Goal: Task Accomplishment & Management: Manage account settings

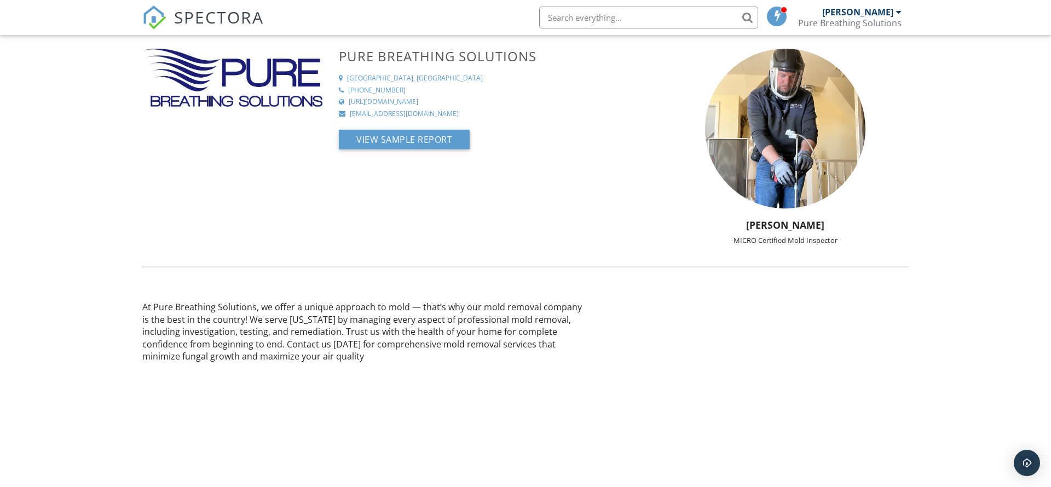
click at [823, 23] on div "Pure Breathing Solutions" at bounding box center [849, 23] width 103 height 11
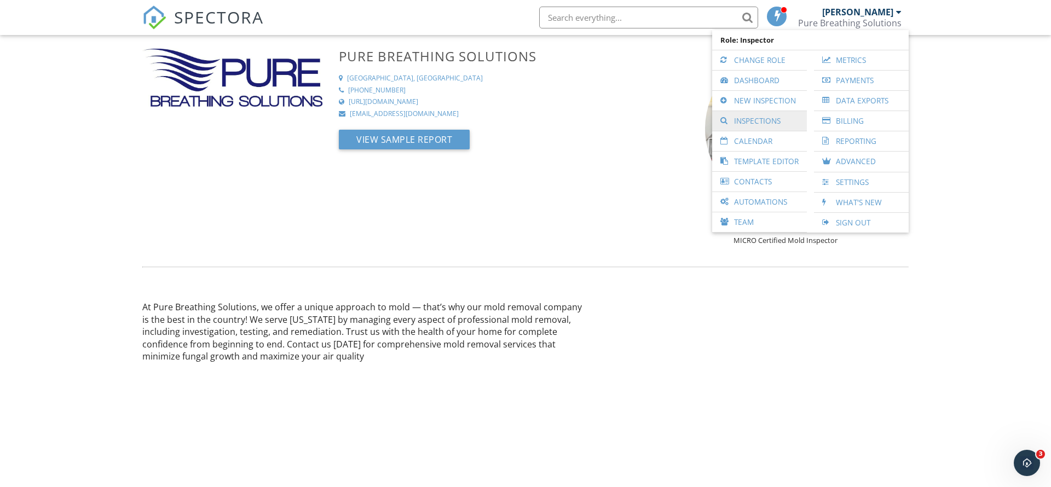
click at [753, 119] on link "Inspections" at bounding box center [760, 121] width 84 height 20
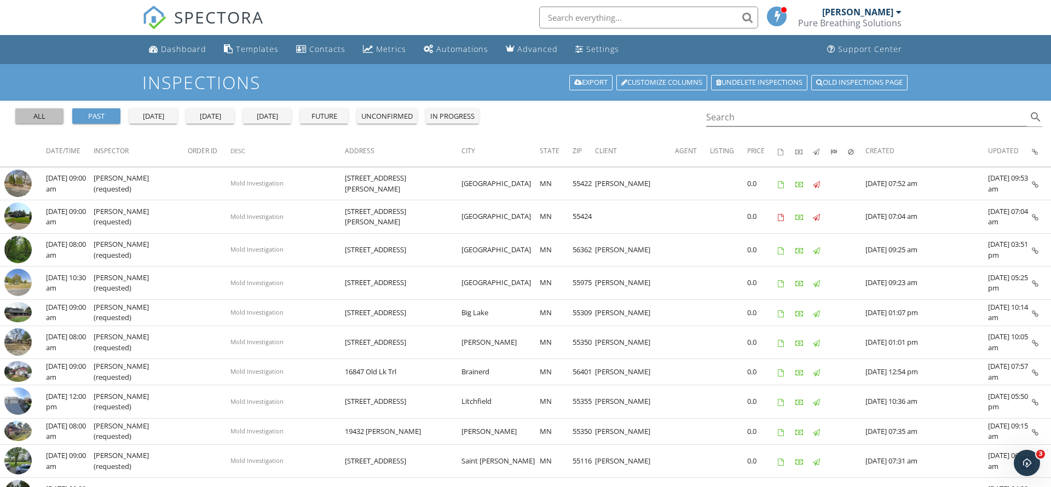
click at [49, 114] on div "all" at bounding box center [39, 116] width 39 height 11
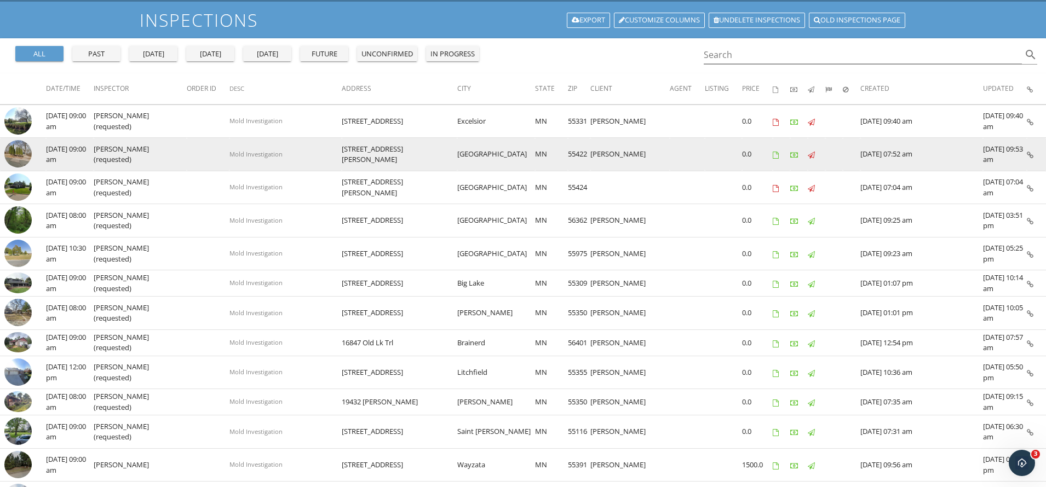
scroll to position [61, 0]
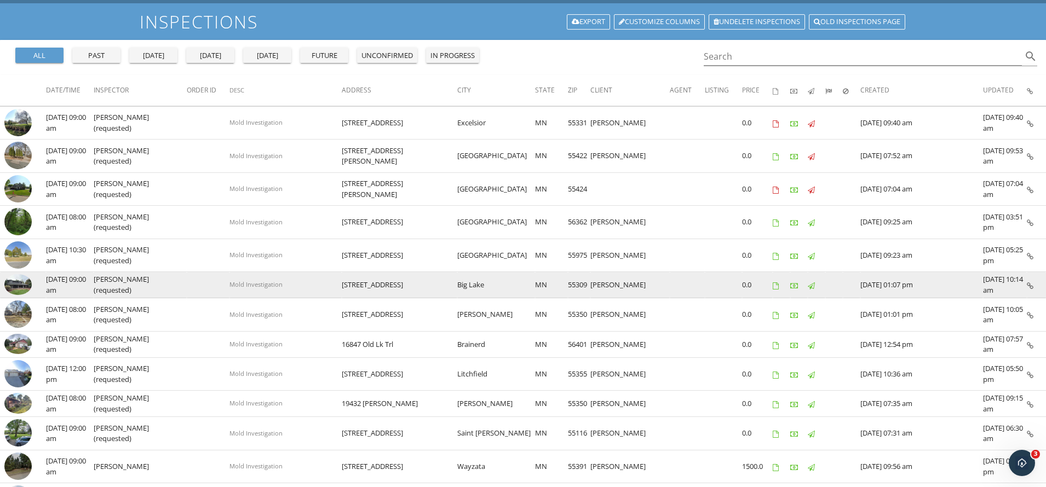
click at [334, 283] on td "Mold Investigation" at bounding box center [285, 285] width 112 height 26
click at [22, 281] on img at bounding box center [17, 284] width 27 height 21
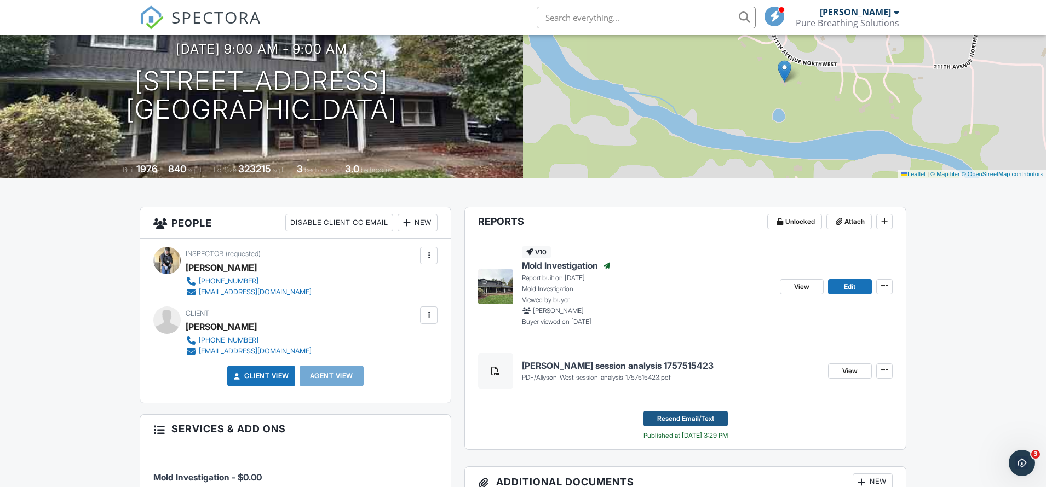
scroll to position [114, 0]
click at [677, 421] on span "Resend Email/Text" at bounding box center [685, 418] width 57 height 11
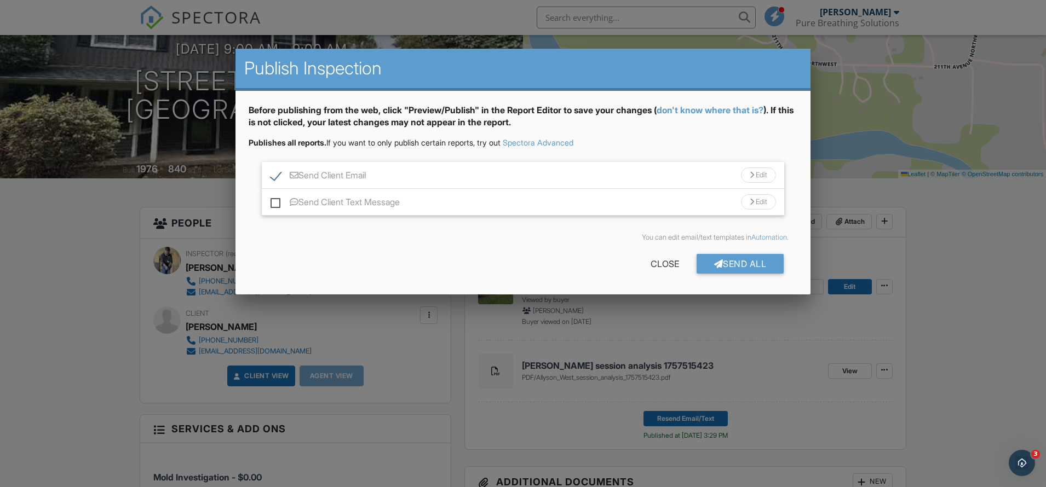
click at [279, 201] on label "Send Client Text Message" at bounding box center [334, 204] width 129 height 14
click at [278, 200] on input "Send Client Text Message" at bounding box center [273, 196] width 7 height 7
checkbox input "true"
click at [714, 260] on div at bounding box center [718, 264] width 9 height 9
